Goal: Transaction & Acquisition: Book appointment/travel/reservation

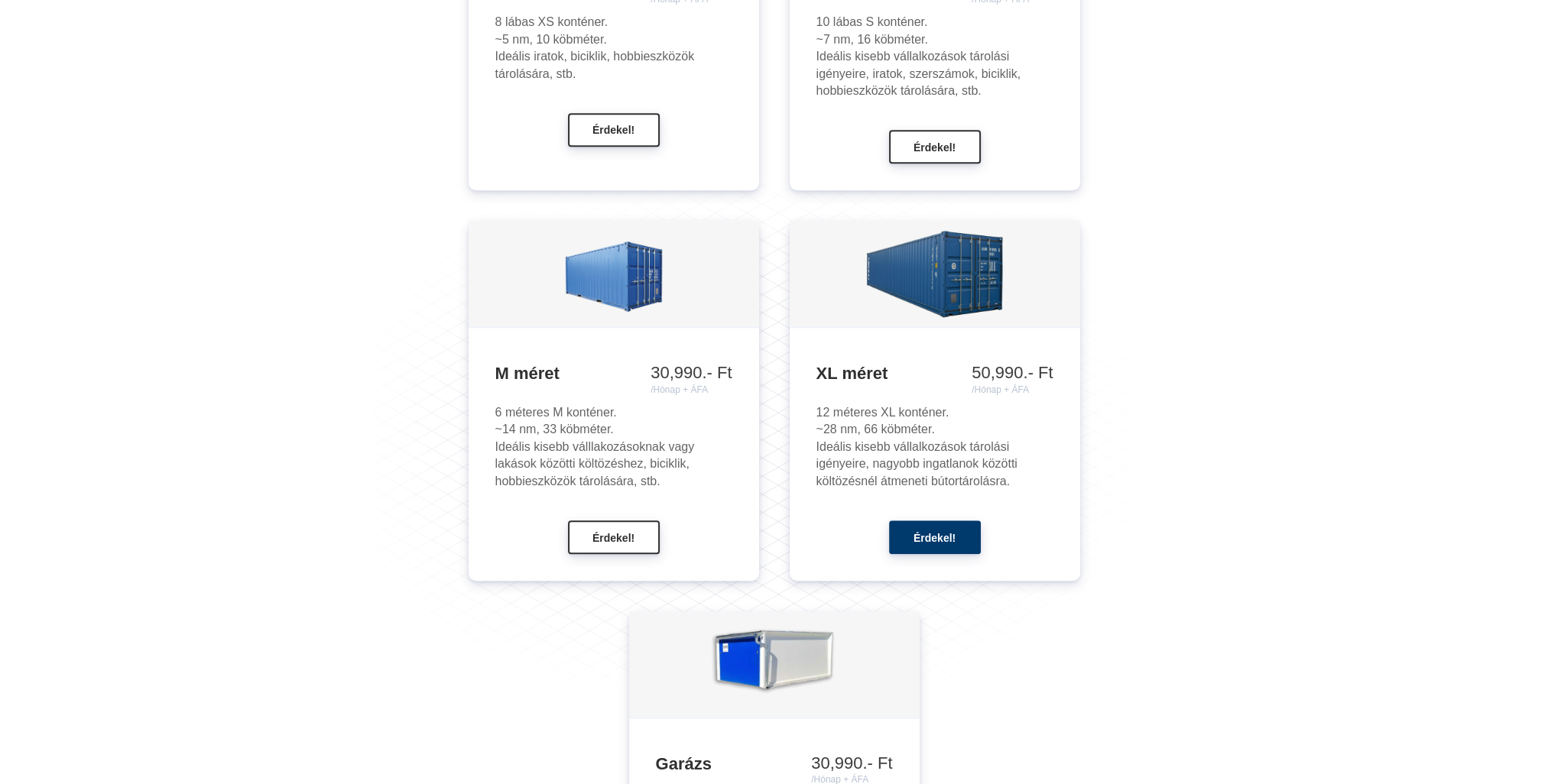
scroll to position [1757, 0]
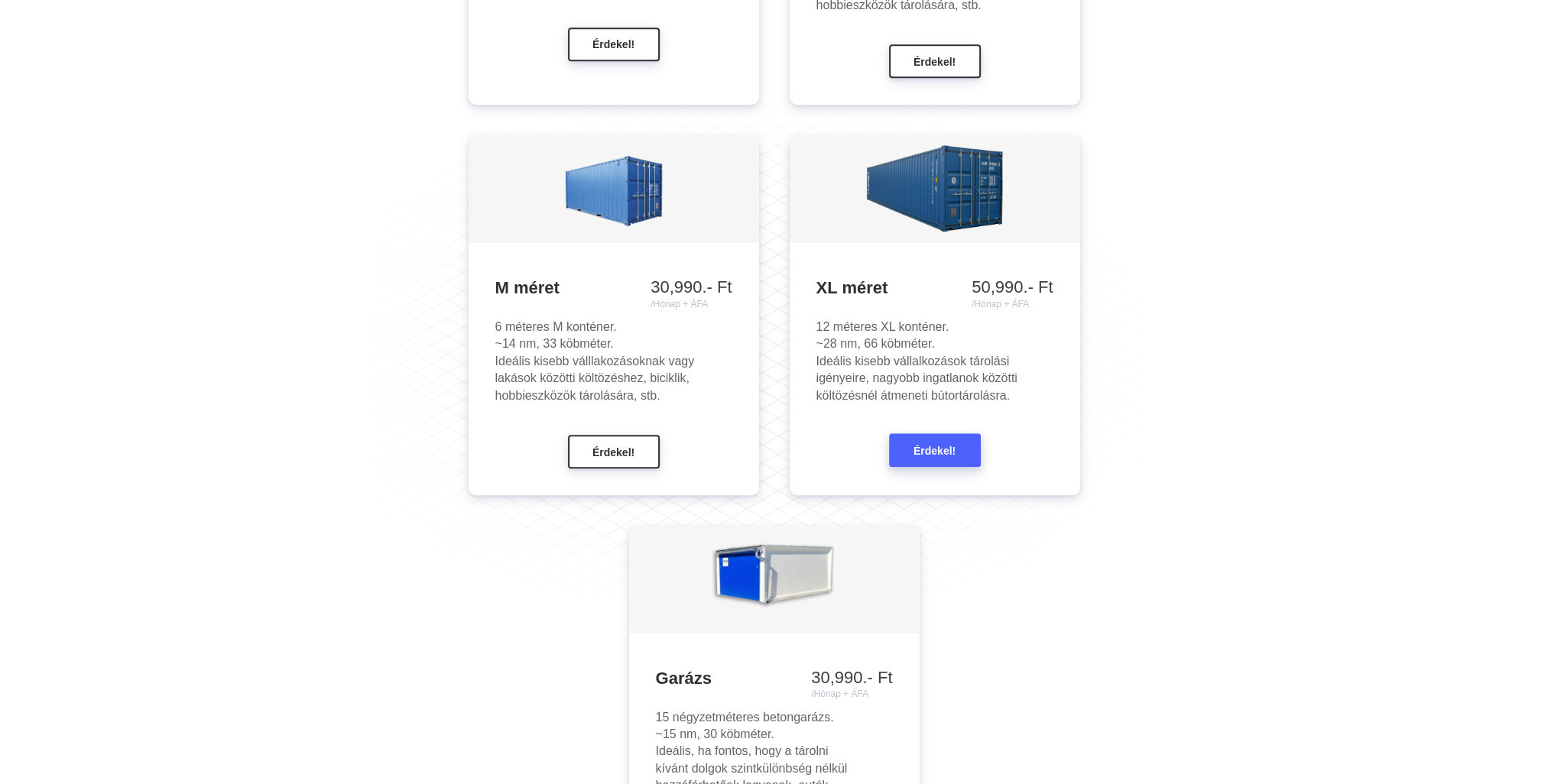
click at [954, 449] on span "Érdekel!" at bounding box center [935, 451] width 42 height 12
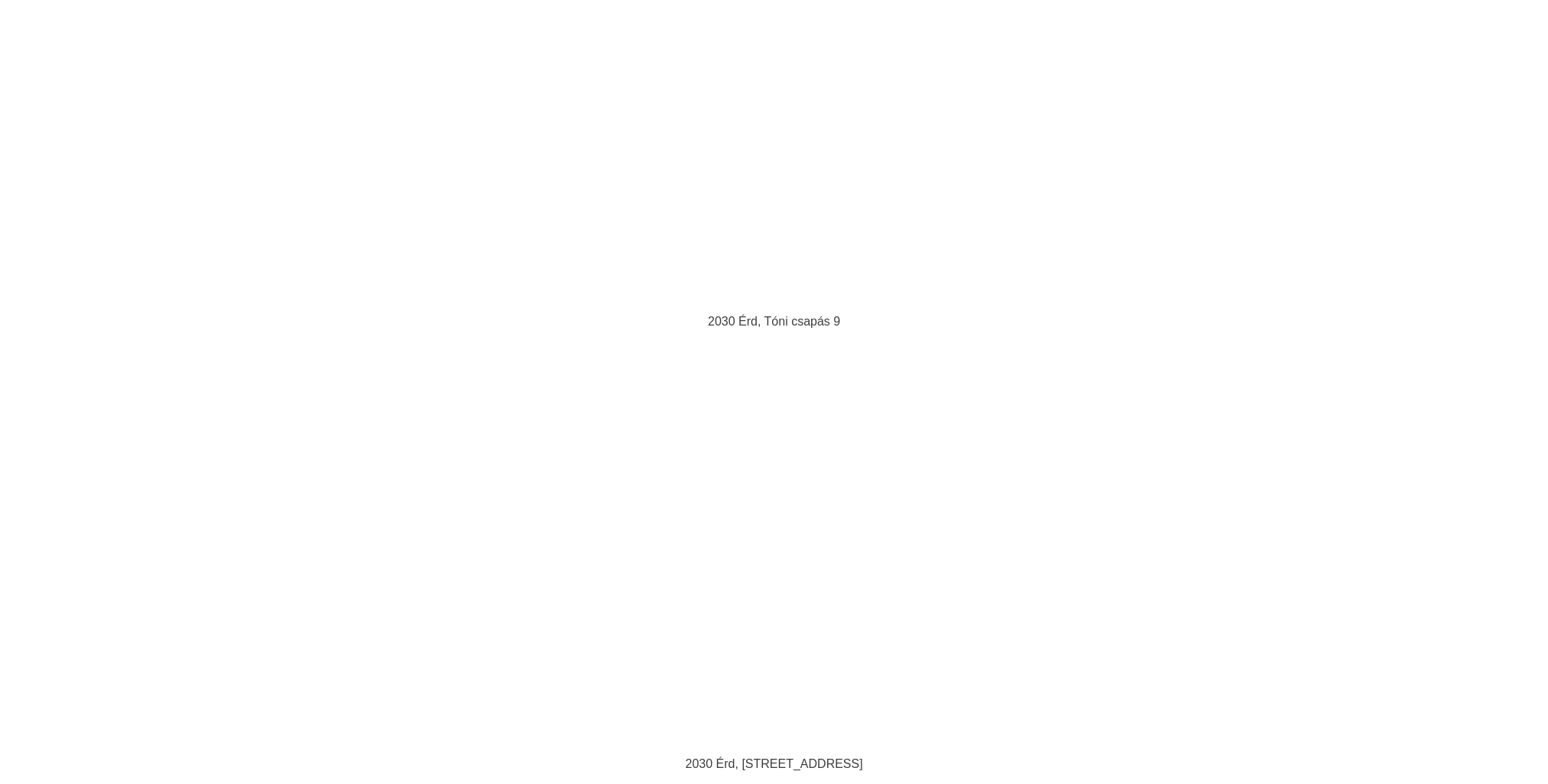
scroll to position [5704, 0]
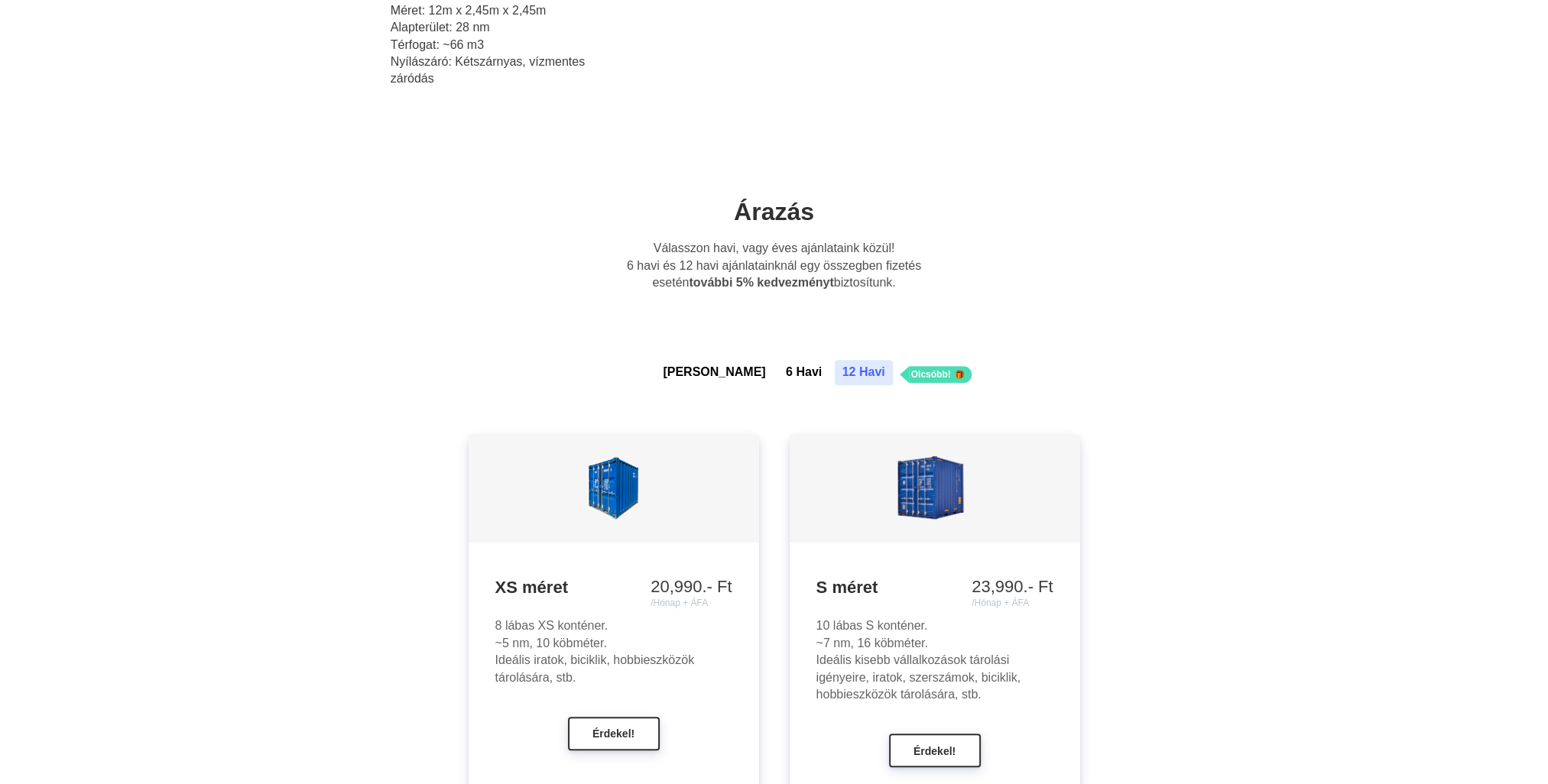
scroll to position [1069, 0]
click at [778, 374] on button "6 Havi" at bounding box center [804, 371] width 51 height 24
click at [716, 367] on button "[PERSON_NAME]" at bounding box center [714, 371] width 118 height 24
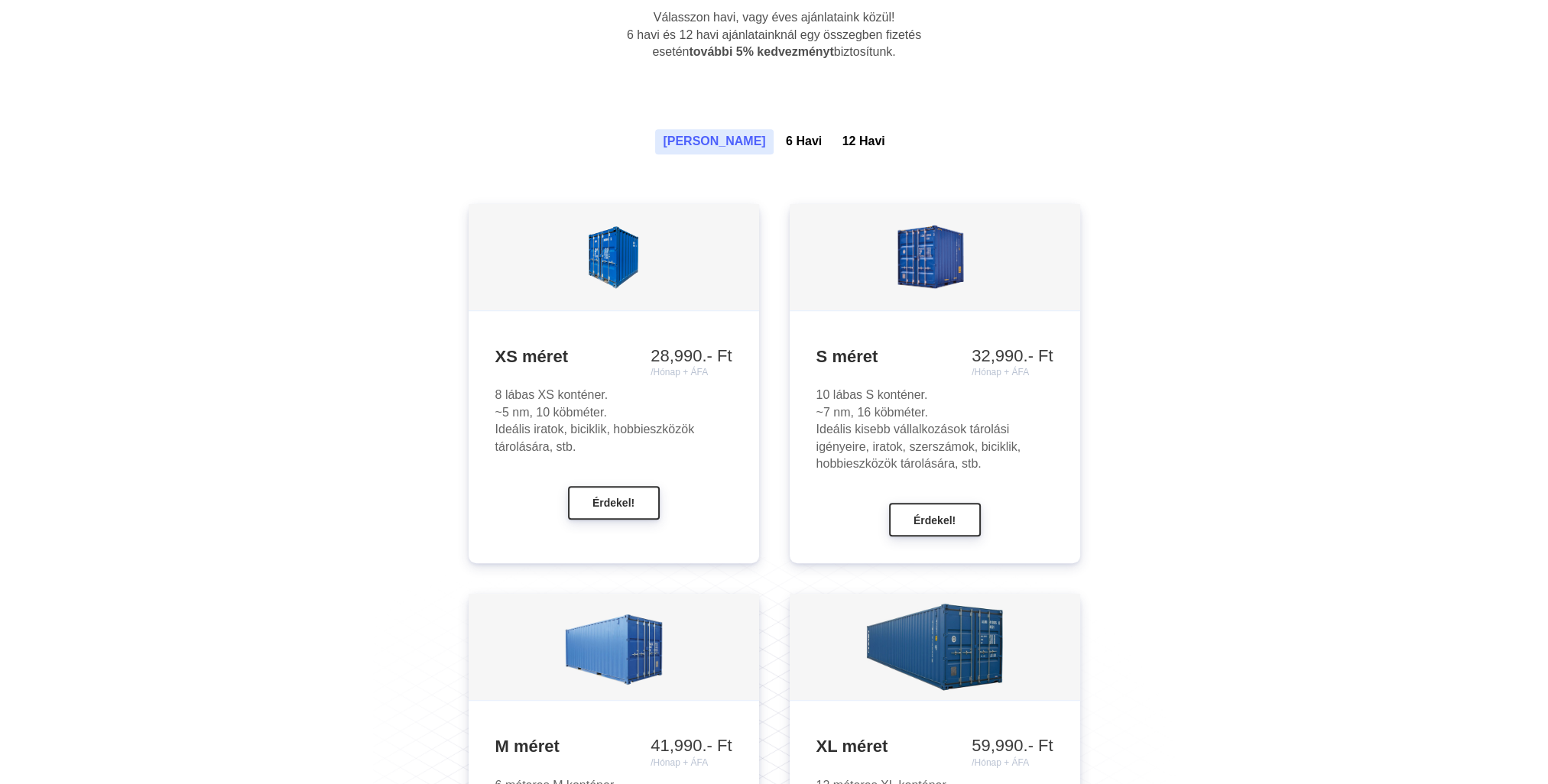
scroll to position [917, 0]
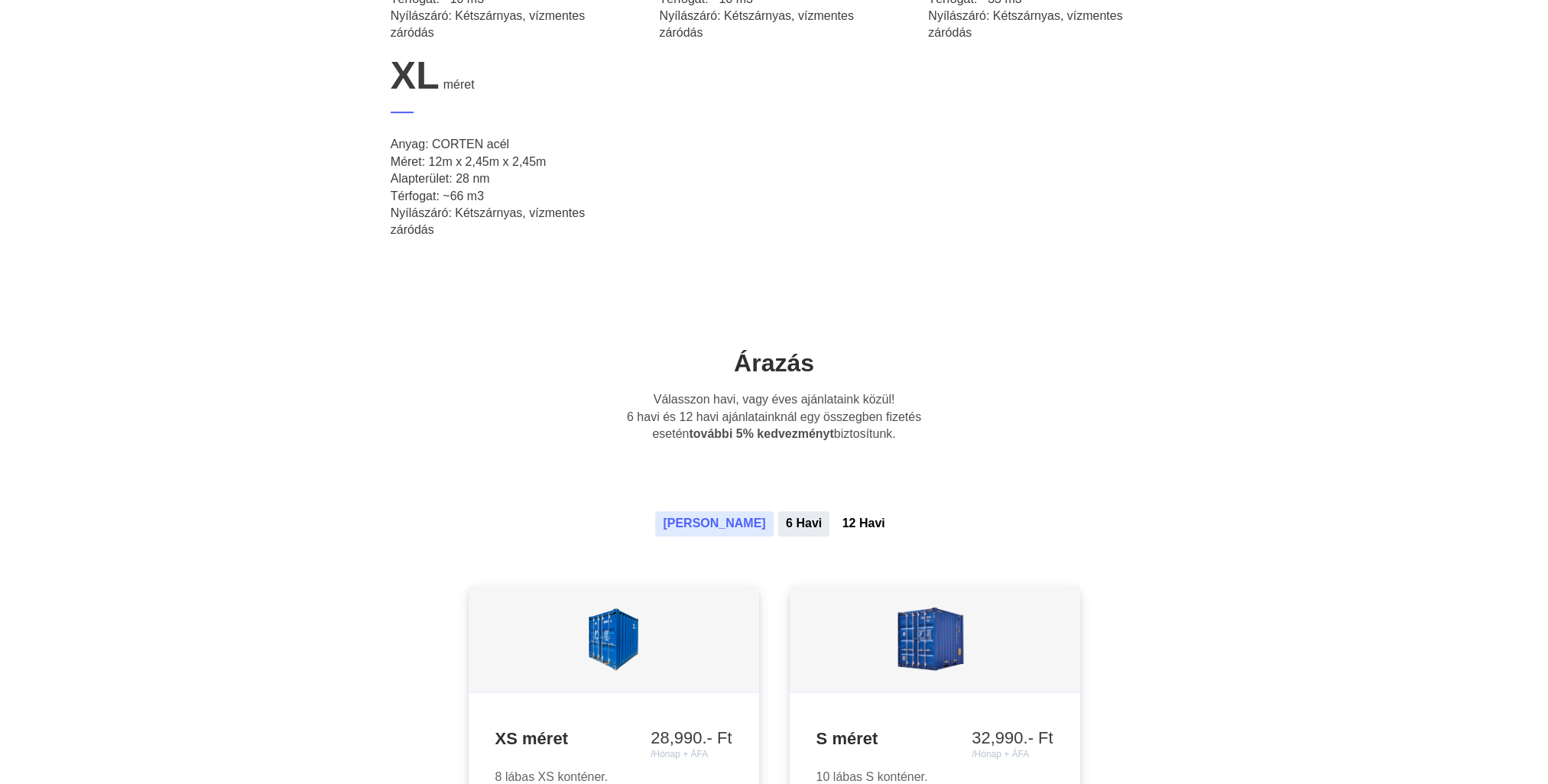
click at [778, 521] on button "6 Havi" at bounding box center [804, 523] width 51 height 24
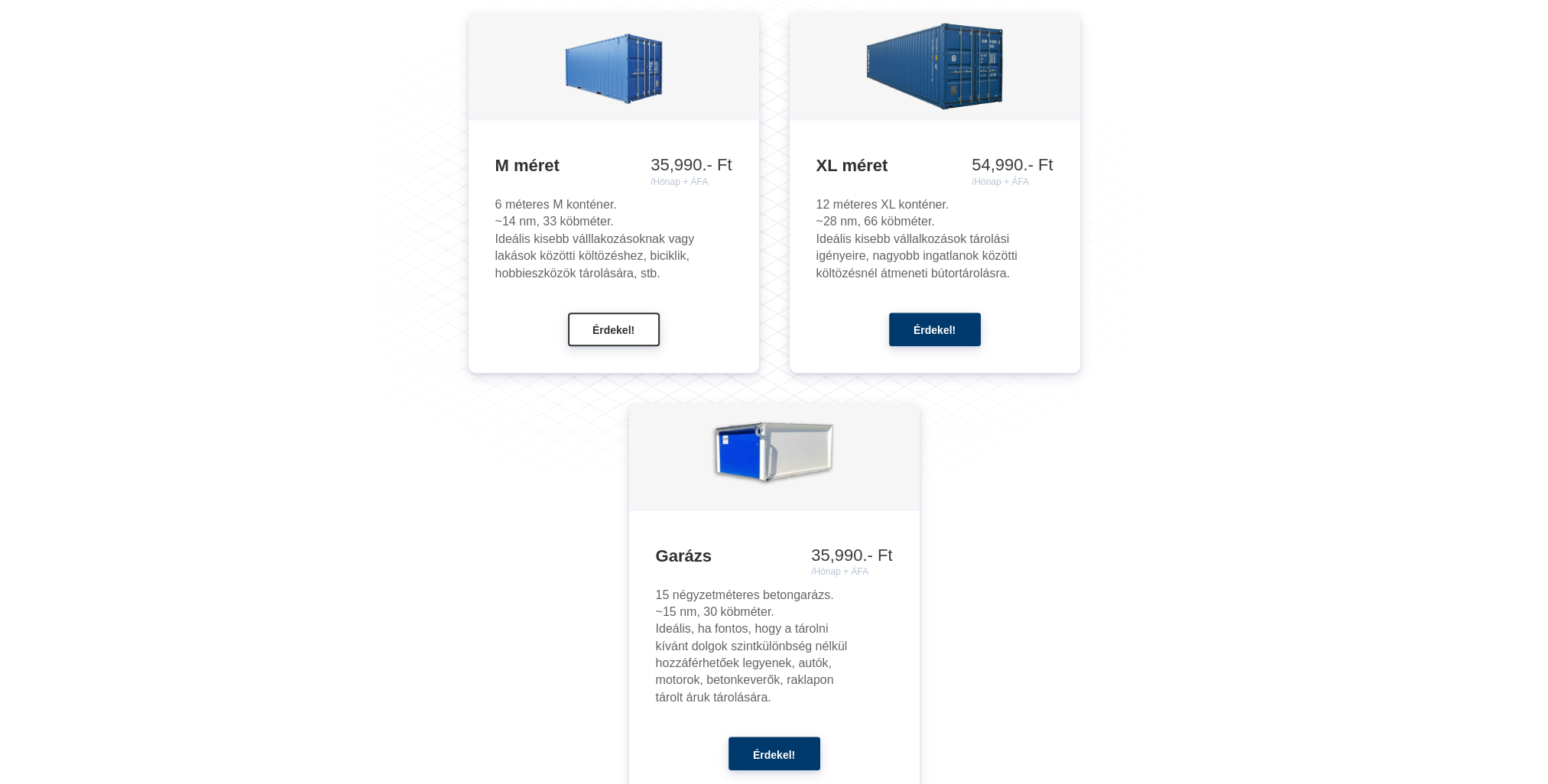
scroll to position [1986, 0]
